Goal: Navigation & Orientation: Find specific page/section

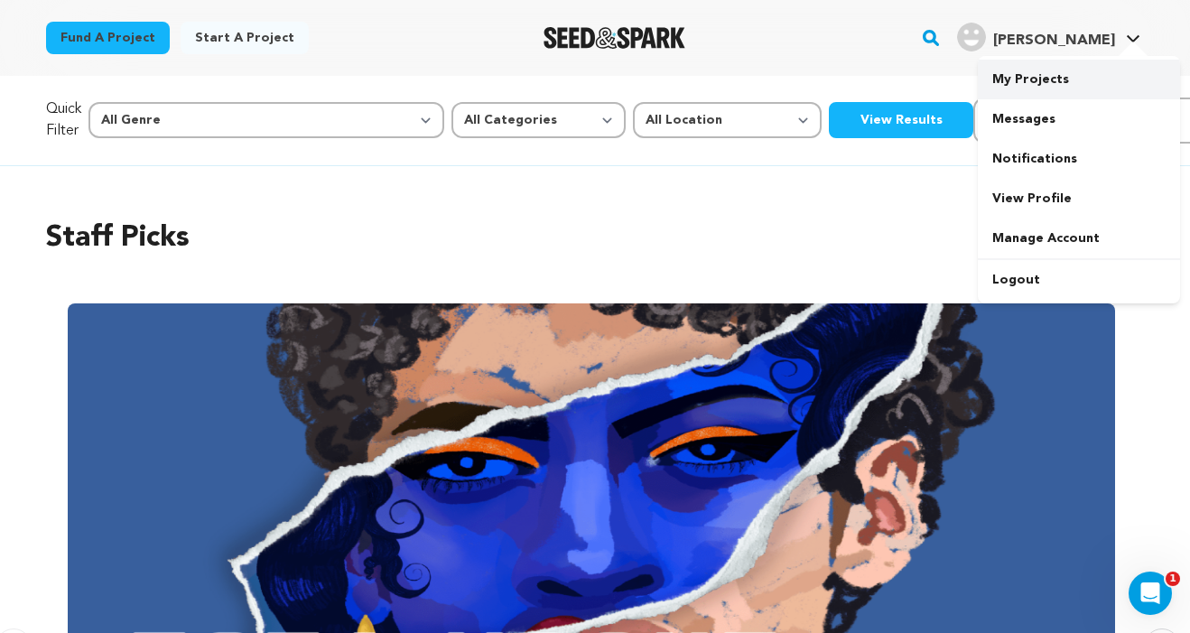
click at [1041, 71] on link "My Projects" at bounding box center [1079, 80] width 202 height 40
click at [1030, 85] on link "My Projects" at bounding box center [1079, 80] width 202 height 40
